Goal: Task Accomplishment & Management: Use online tool/utility

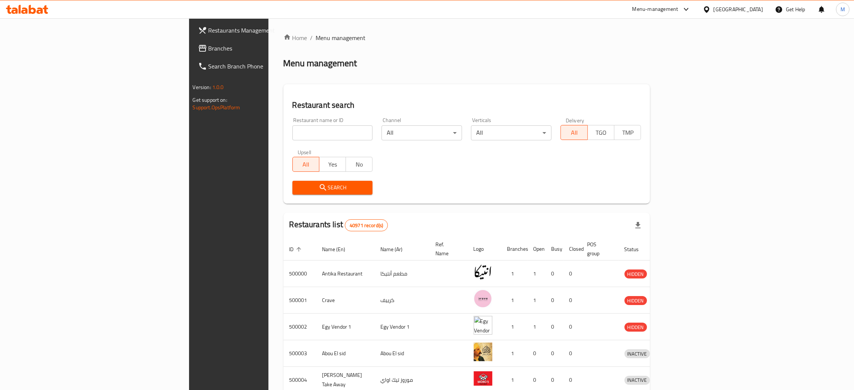
click at [208, 47] on span "Branches" at bounding box center [266, 48] width 117 height 9
click at [292, 130] on input "search" at bounding box center [332, 132] width 80 height 15
paste input "771982"
type input "771982"
click button "Search" at bounding box center [332, 188] width 80 height 14
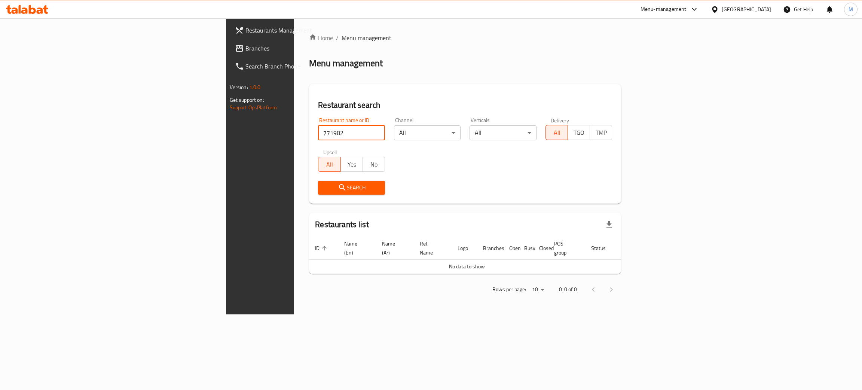
click at [246, 50] on span "Branches" at bounding box center [305, 48] width 119 height 9
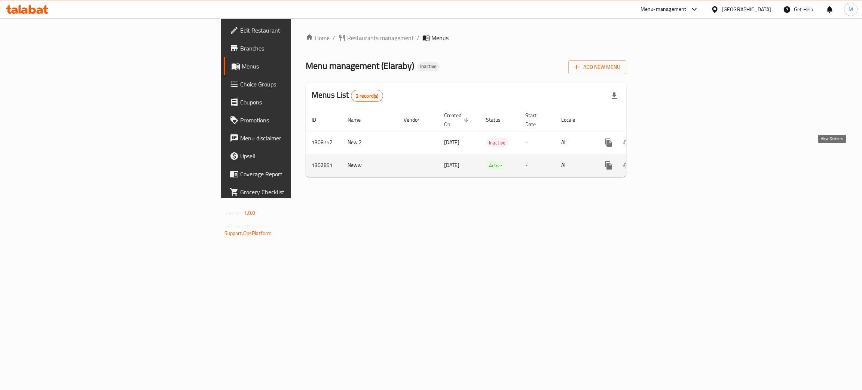
click at [667, 161] on icon "enhanced table" at bounding box center [662, 165] width 9 height 9
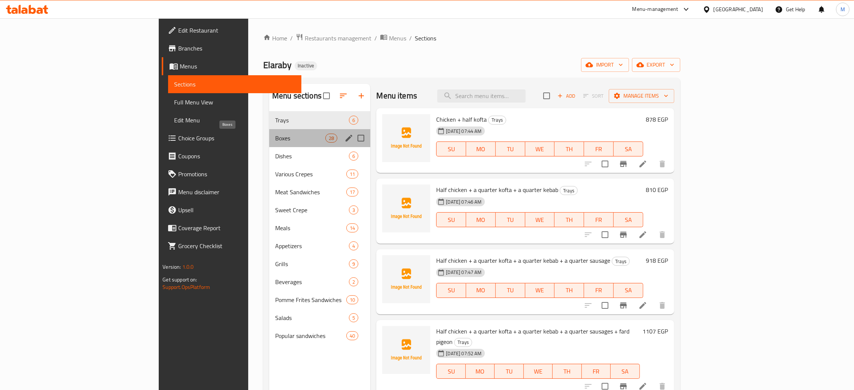
click at [275, 138] on span "Boxes" at bounding box center [300, 138] width 50 height 9
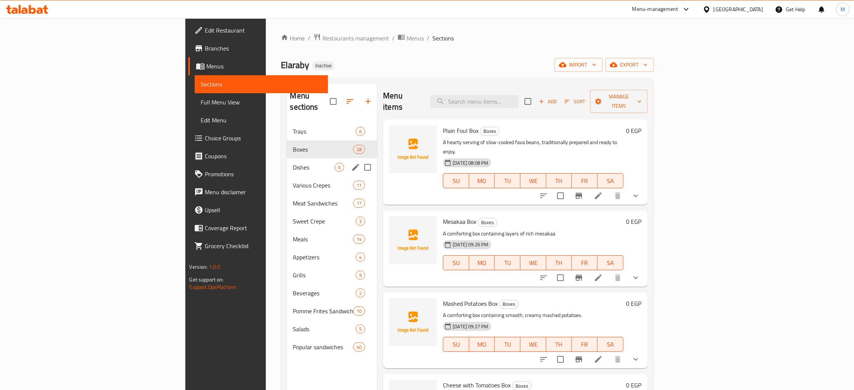
click at [287, 158] on div "Dishes 6" at bounding box center [332, 167] width 90 height 18
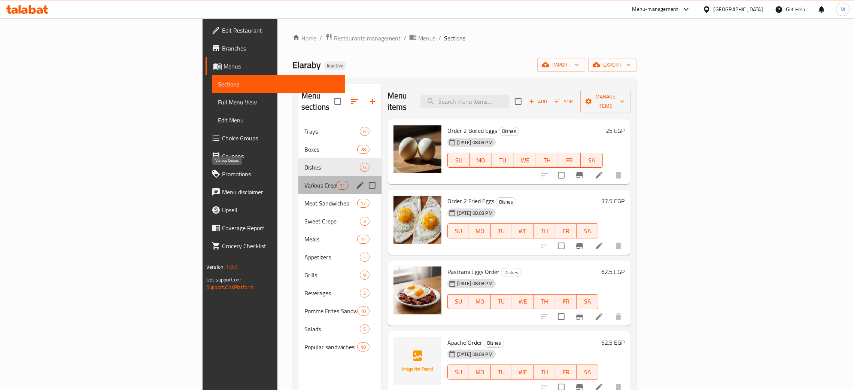
click at [304, 181] on span "Various Crepes" at bounding box center [320, 185] width 32 height 9
